Goal: Participate in discussion

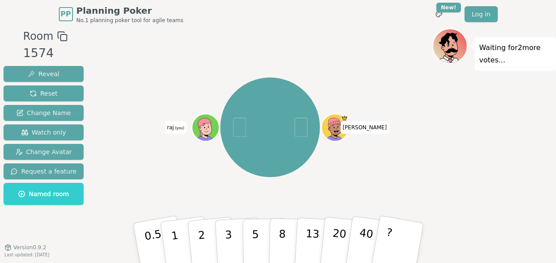
click at [146, 83] on div "[PERSON_NAME] (you)" at bounding box center [270, 127] width 324 height 166
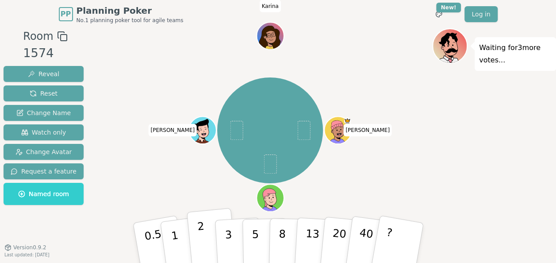
click at [204, 235] on button "2" at bounding box center [211, 243] width 50 height 70
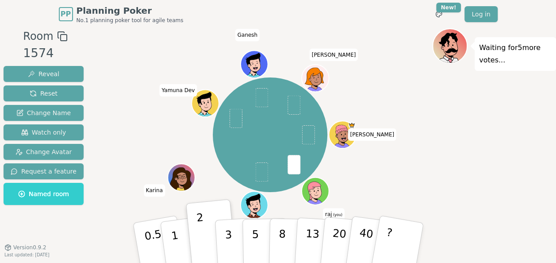
scroll to position [9, 0]
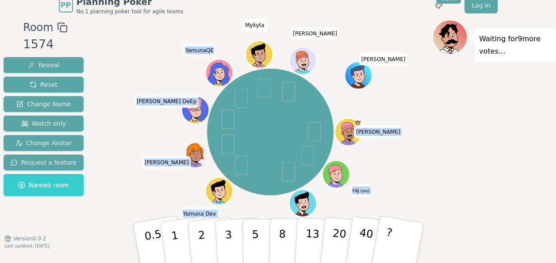
drag, startPoint x: 181, startPoint y: 50, endPoint x: 211, endPoint y: 50, distance: 30.1
click at [211, 50] on div "[PERSON_NAME] (you) [PERSON_NAME] Dev [PERSON_NAME] [PERSON_NAME] [PERSON_NAME]" at bounding box center [270, 131] width 324 height 193
copy div "[PERSON_NAME] (you) [PERSON_NAME] Dev [PERSON_NAME]"
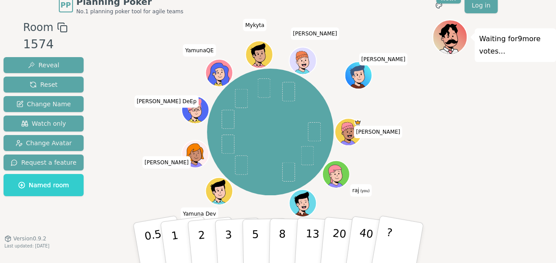
click at [182, 29] on div at bounding box center [270, 27] width 324 height 16
click at [255, 23] on span "Mykyta" at bounding box center [254, 25] width 23 height 12
copy span "Mykyta"
click at [311, 33] on span "[PERSON_NAME]" at bounding box center [315, 33] width 49 height 12
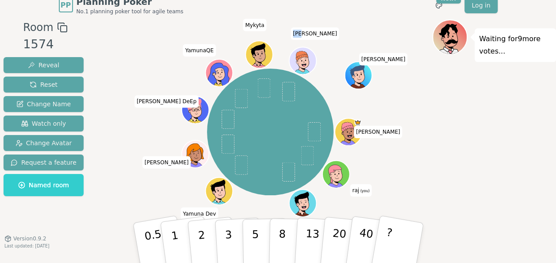
click at [311, 33] on span "[PERSON_NAME]" at bounding box center [315, 33] width 49 height 12
drag, startPoint x: 311, startPoint y: 33, endPoint x: 386, endPoint y: 58, distance: 79.5
click at [386, 58] on span "[PERSON_NAME]" at bounding box center [383, 59] width 49 height 12
drag, startPoint x: 386, startPoint y: 58, endPoint x: 376, endPoint y: 129, distance: 71.5
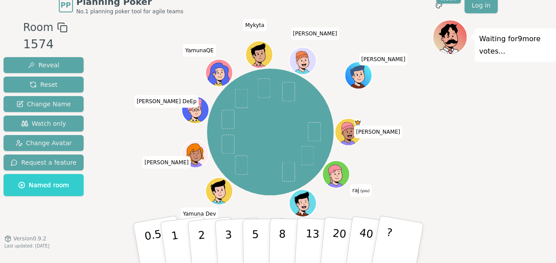
click at [376, 129] on span "[PERSON_NAME]" at bounding box center [378, 132] width 49 height 12
drag, startPoint x: 376, startPoint y: 129, endPoint x: 366, endPoint y: 187, distance: 58.4
click at [366, 187] on span "raj (you)" at bounding box center [361, 190] width 22 height 12
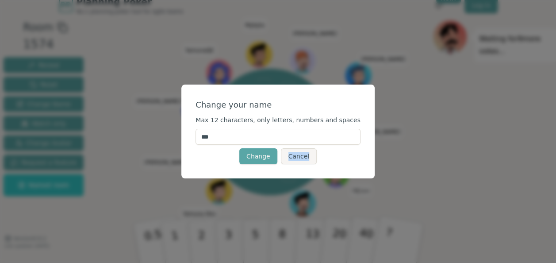
click at [366, 187] on div "Change your name Max 12 characters, only letters, numbers and spaces *** Change…" at bounding box center [278, 131] width 556 height 263
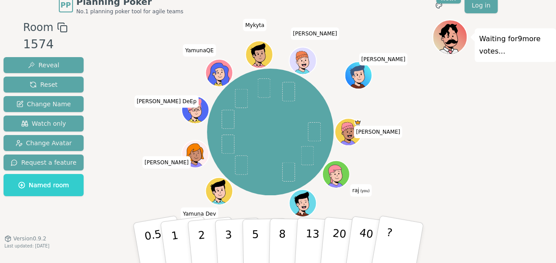
click at [366, 187] on span "raj (you)" at bounding box center [361, 190] width 22 height 12
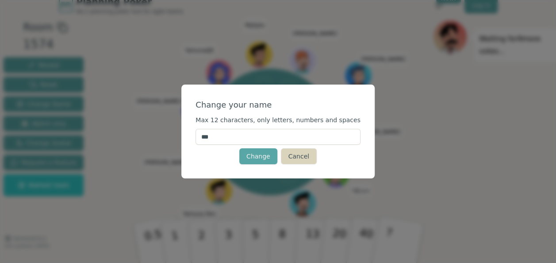
click at [305, 161] on button "Cancel" at bounding box center [299, 156] width 36 height 16
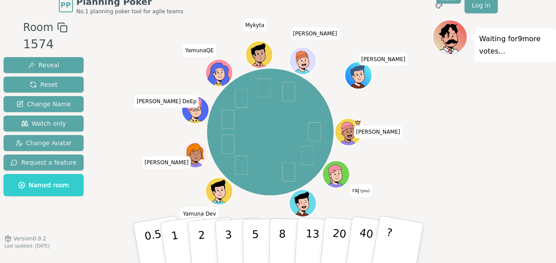
drag, startPoint x: 241, startPoint y: 23, endPoint x: 270, endPoint y: 23, distance: 29.2
click at [270, 23] on div at bounding box center [270, 27] width 324 height 16
click at [373, 34] on div at bounding box center [270, 27] width 324 height 16
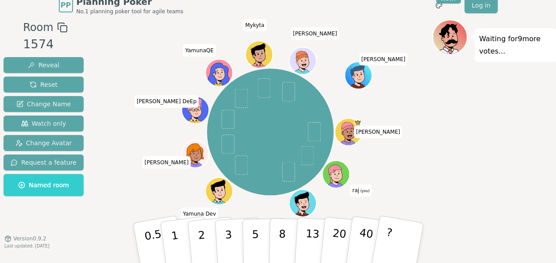
click at [373, 34] on div at bounding box center [270, 27] width 324 height 16
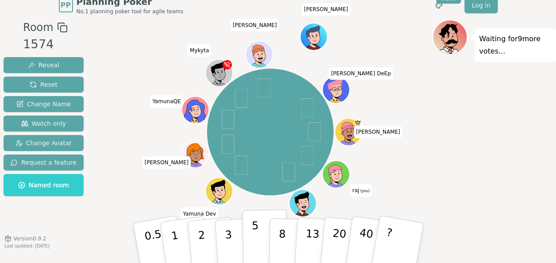
click at [258, 235] on button "5" at bounding box center [265, 242] width 46 height 67
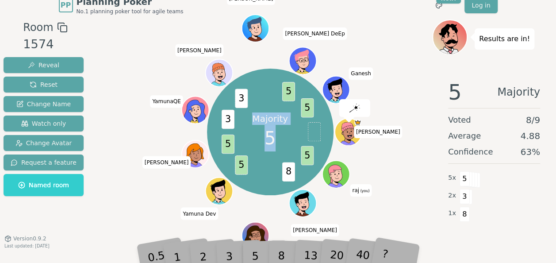
click at [125, 202] on div "Majority 5 5 8 5 5 3 3 5 5 [PERSON_NAME] (you) [PERSON_NAME] [PERSON_NAME] [PER…" at bounding box center [270, 131] width 324 height 193
